Goal: Browse casually

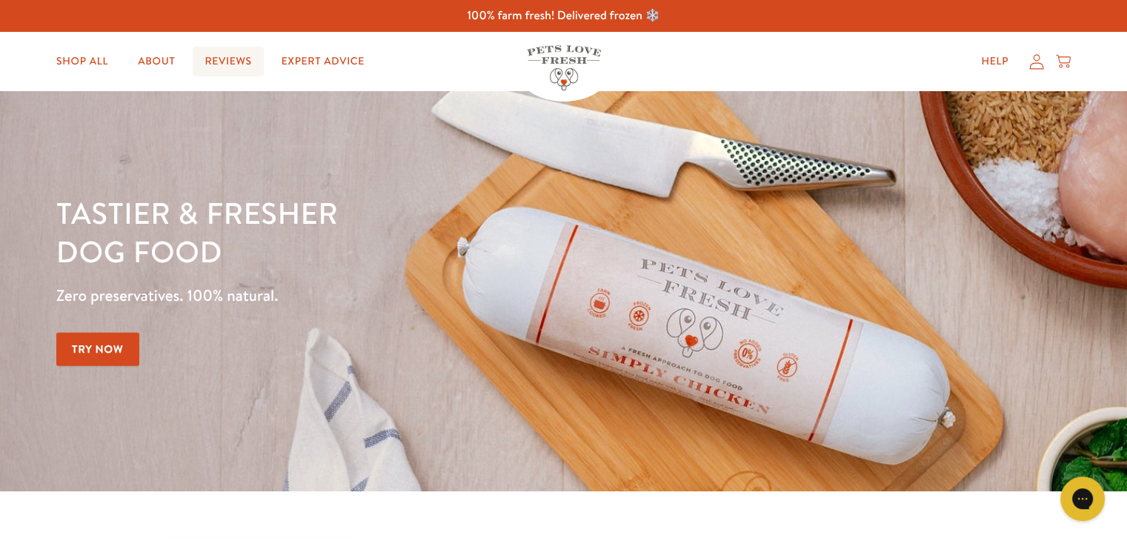
click at [219, 63] on link "Reviews" at bounding box center [228, 62] width 70 height 30
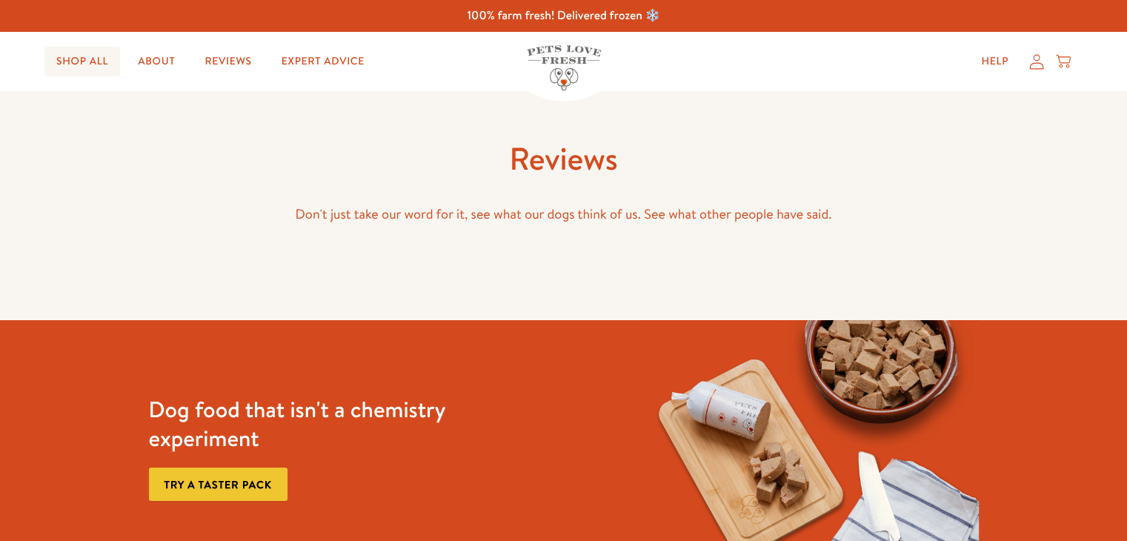
click at [95, 57] on link "Shop All" at bounding box center [82, 62] width 76 height 30
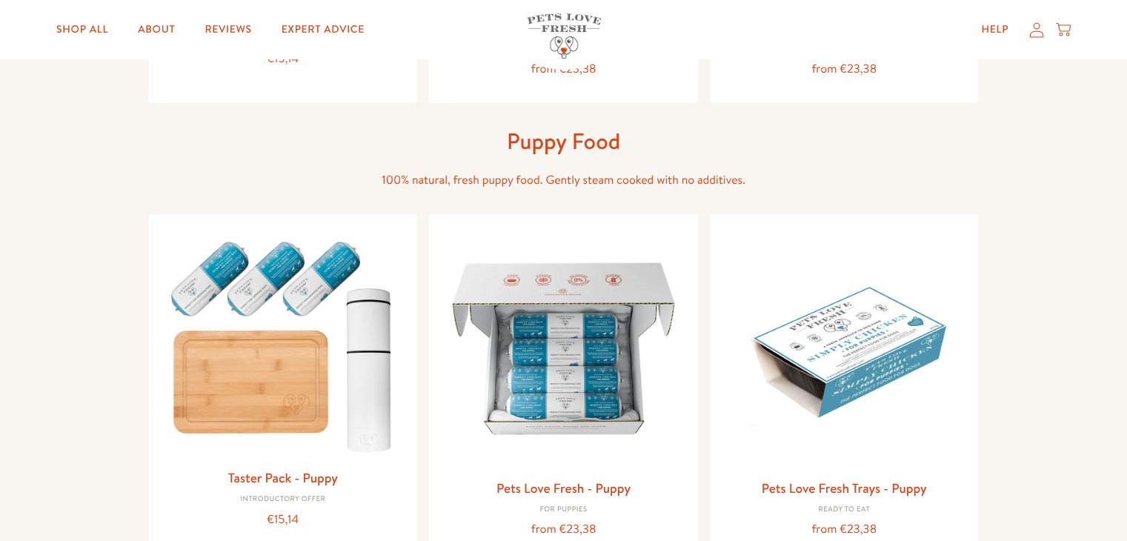
drag, startPoint x: 1138, startPoint y: 126, endPoint x: 1138, endPoint y: 149, distance: 23.0
